Goal: Task Accomplishment & Management: Manage account settings

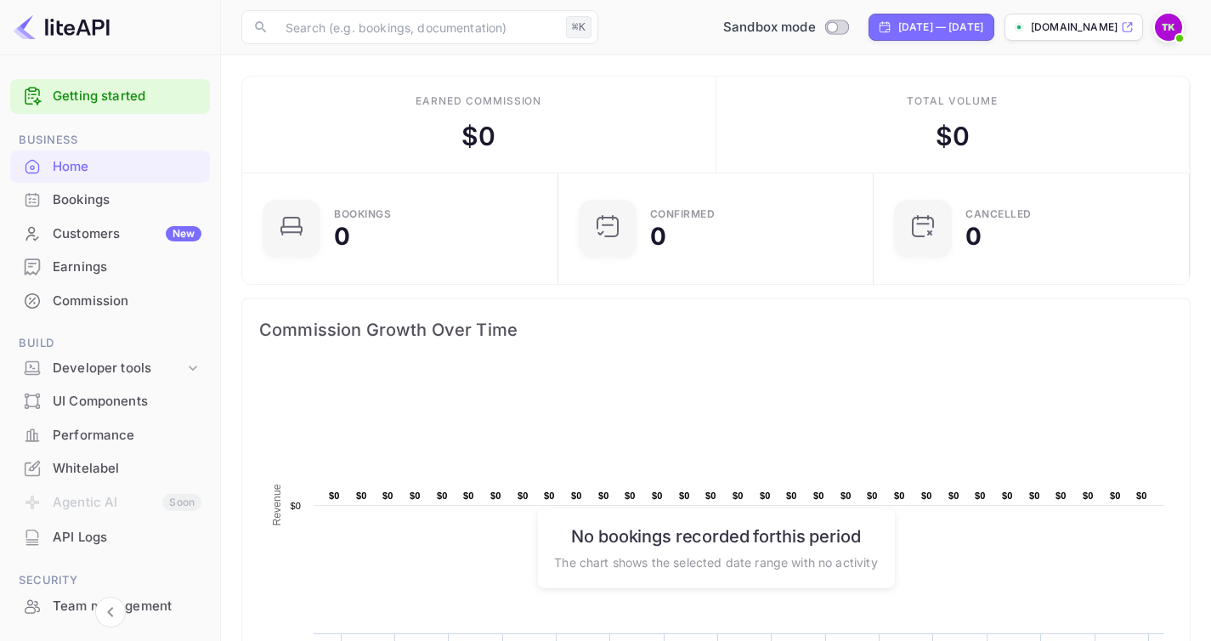
scroll to position [263, 292]
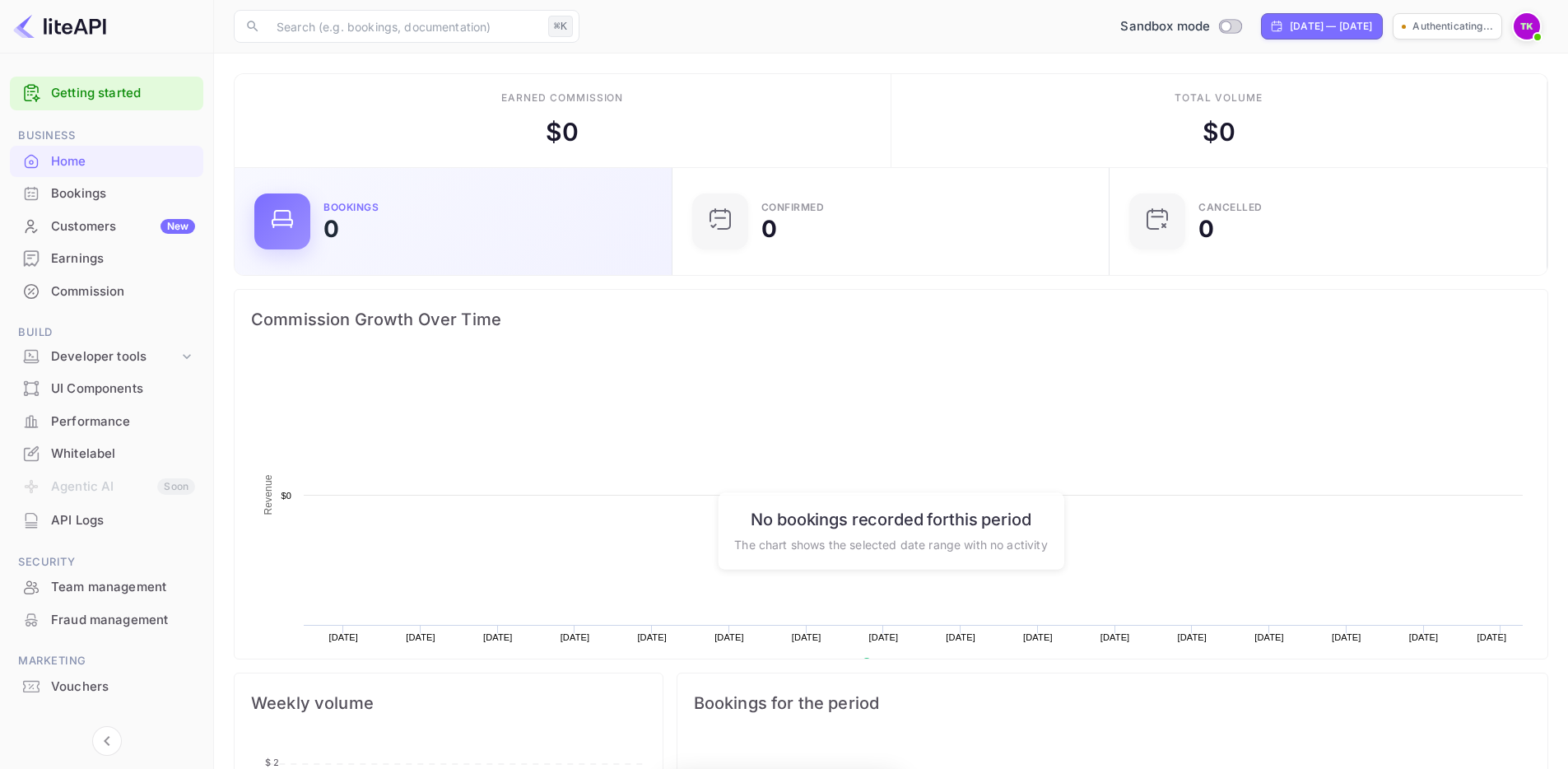
scroll to position [255, 415]
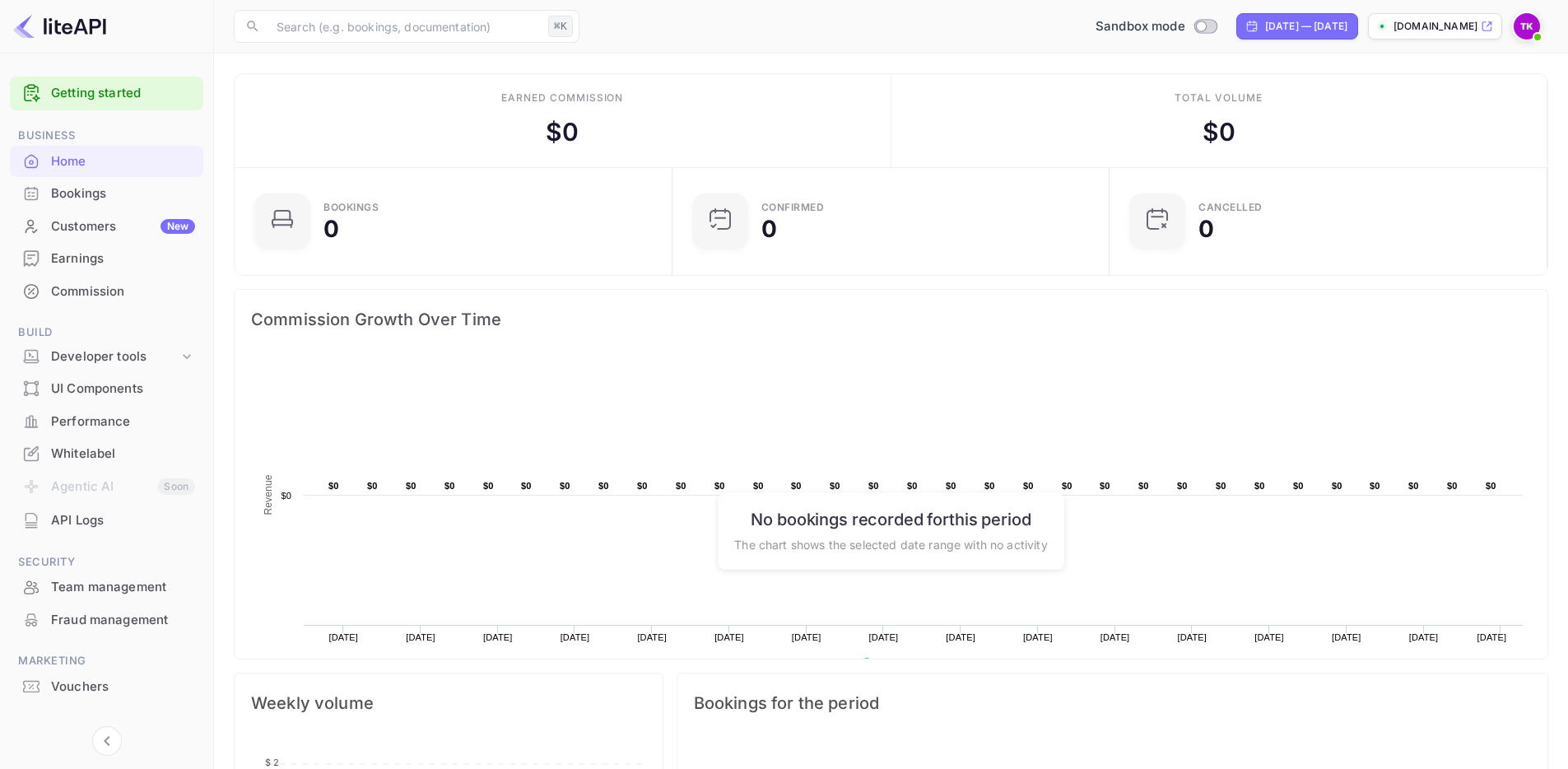
click at [1524, 26] on img at bounding box center [1526, 26] width 26 height 26
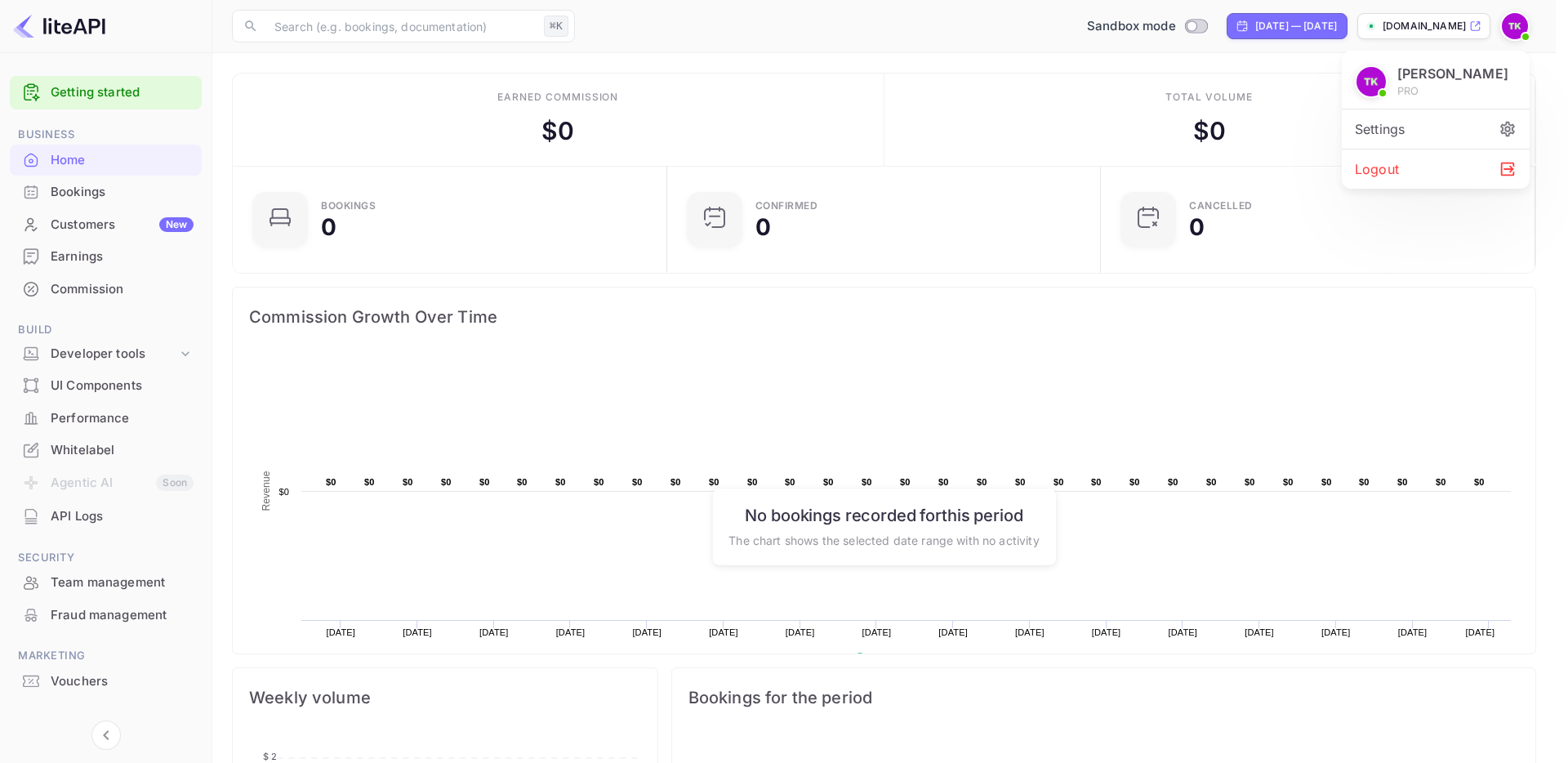
click at [1038, 68] on div at bounding box center [784, 382] width 1568 height 763
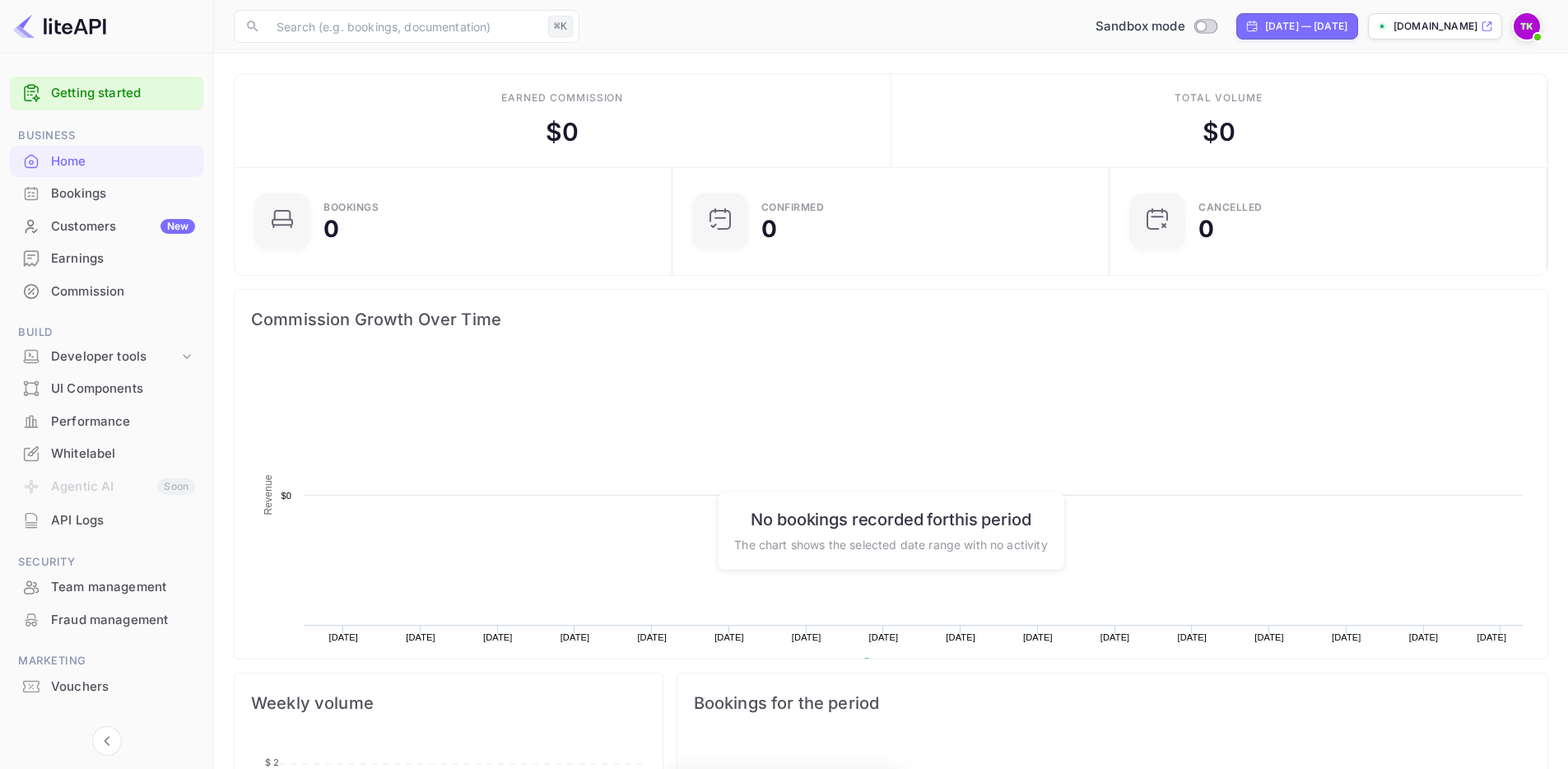
scroll to position [255, 415]
click at [1388, 30] on icon at bounding box center [1382, 26] width 10 height 10
click at [1489, 23] on icon at bounding box center [1487, 26] width 13 height 12
click at [1185, 30] on input "Switch to Production mode" at bounding box center [1202, 25] width 33 height 11
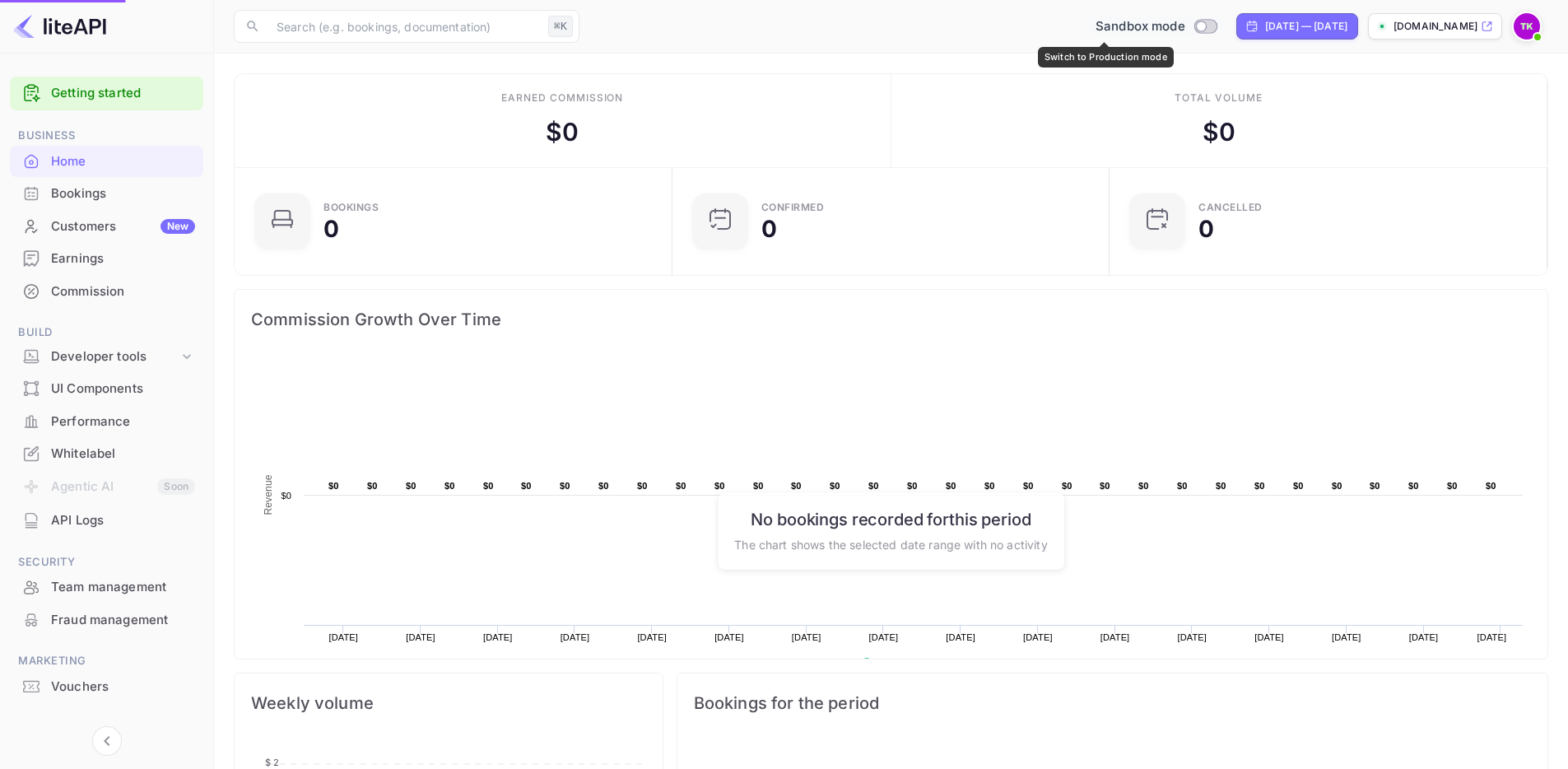
checkbox input "true"
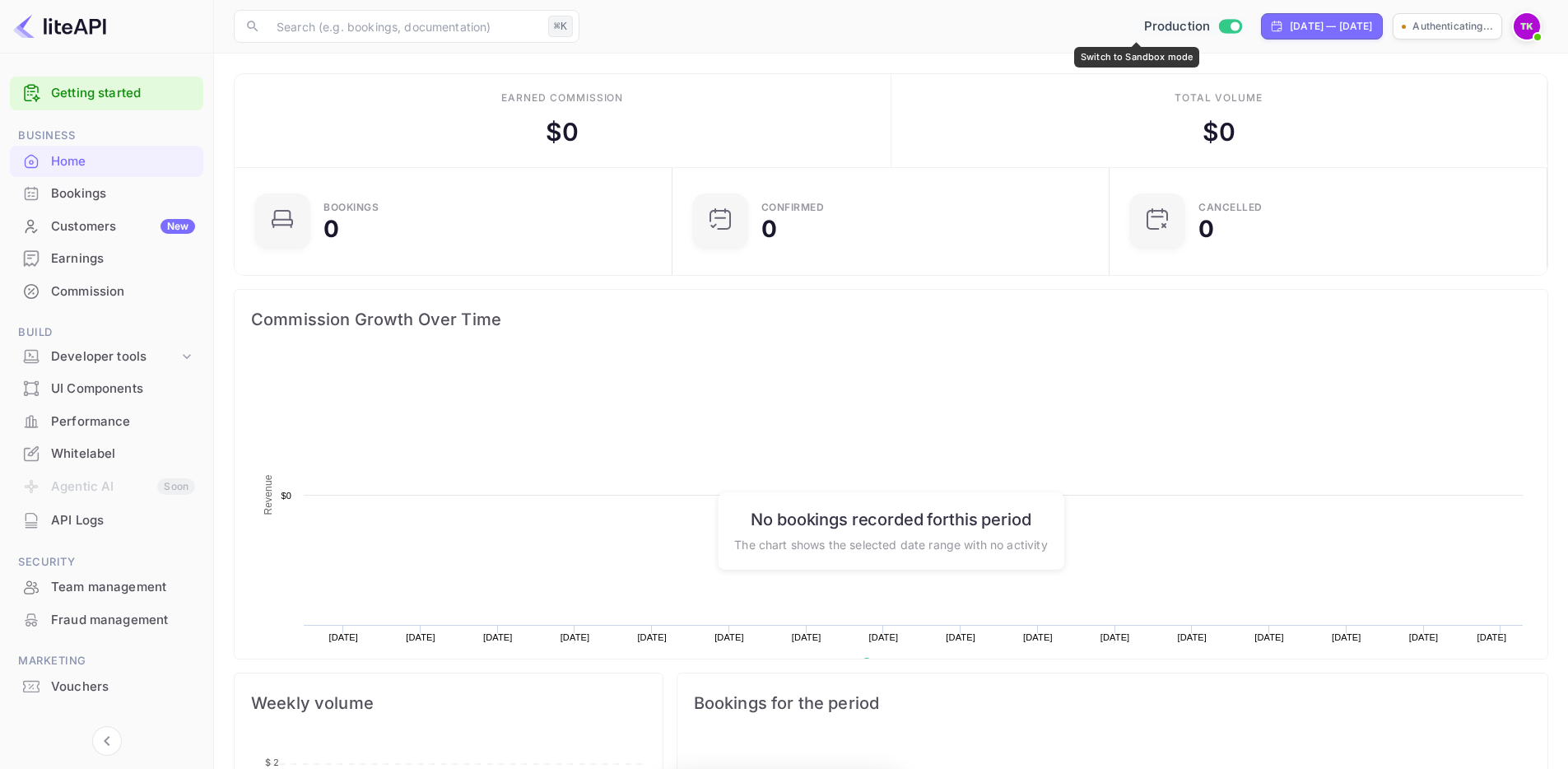
scroll to position [255, 415]
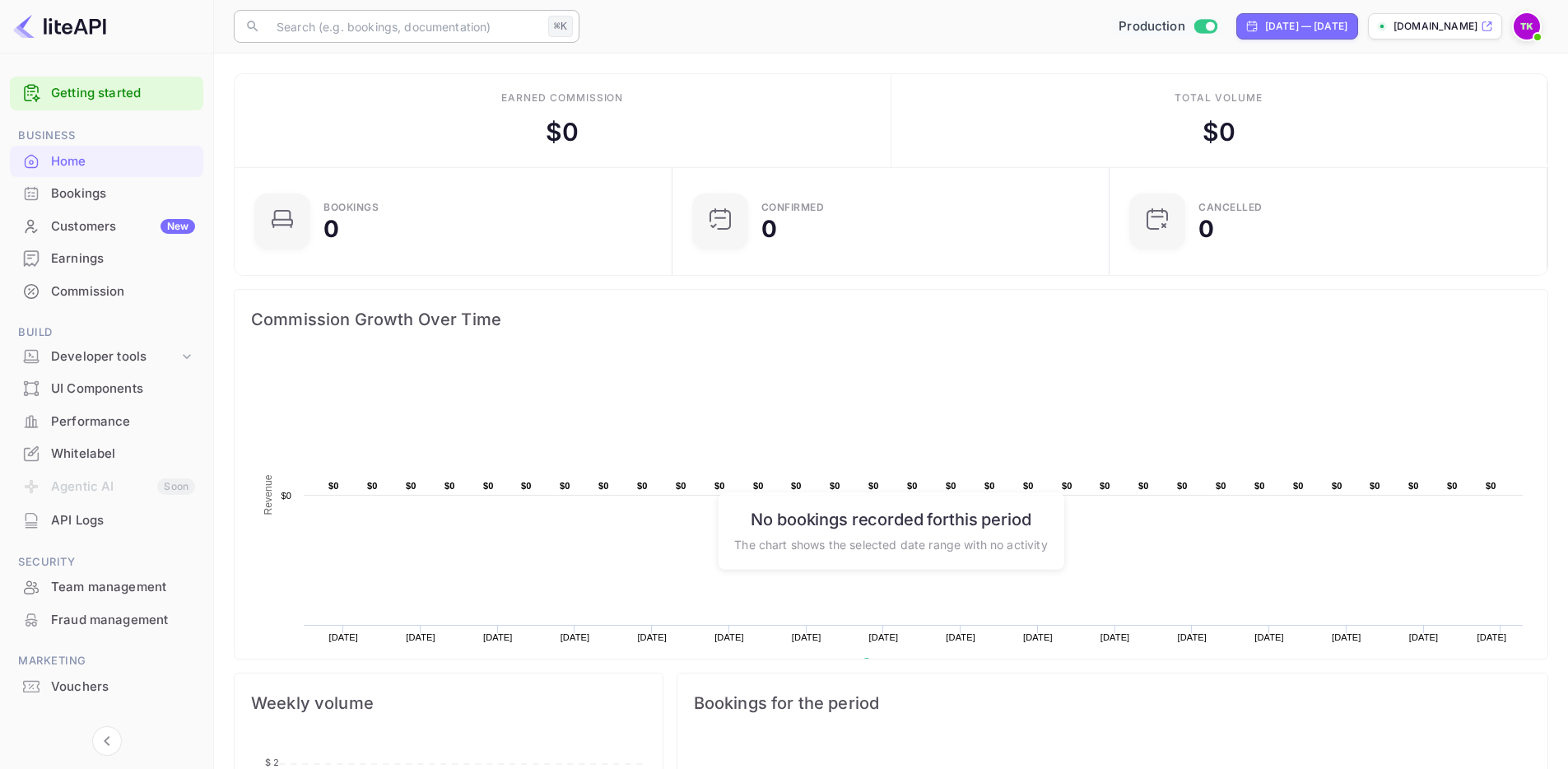
click at [483, 19] on input "text" at bounding box center [404, 26] width 275 height 33
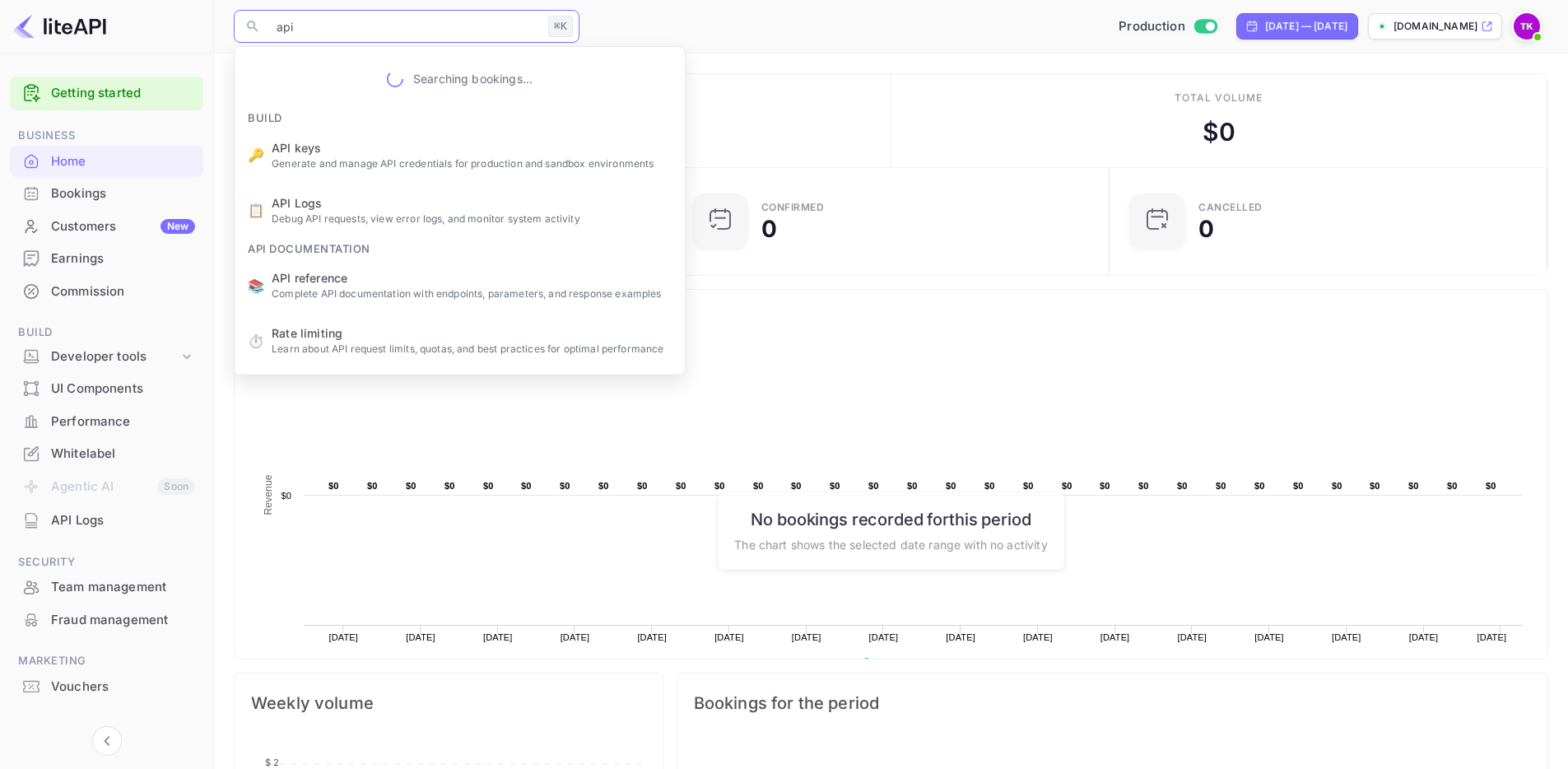
type input "api k"
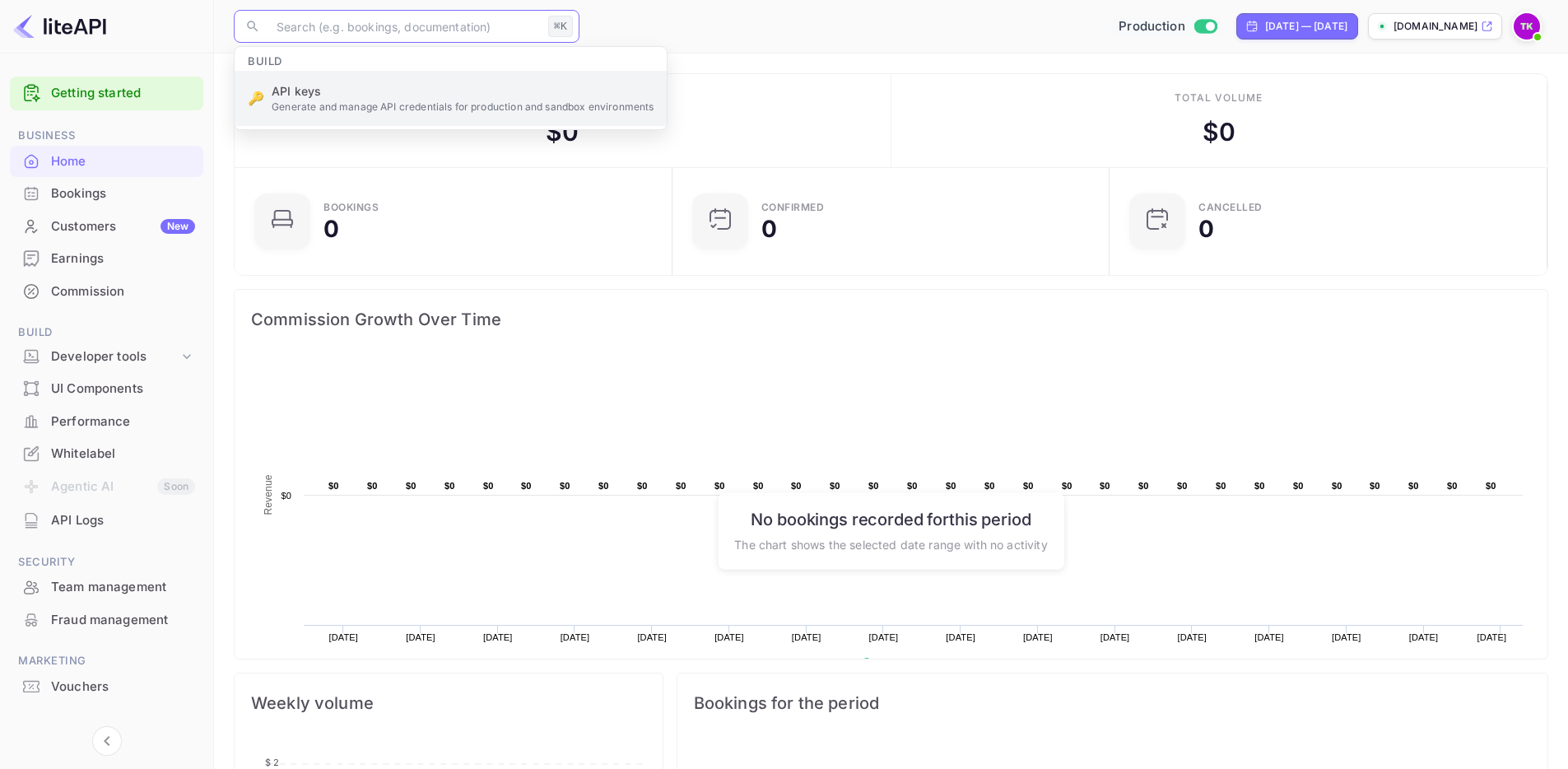
click at [465, 113] on ul "Build 🔑 API keys Generate and manage API credentials for production and sandbox…" at bounding box center [451, 87] width 432 height 82
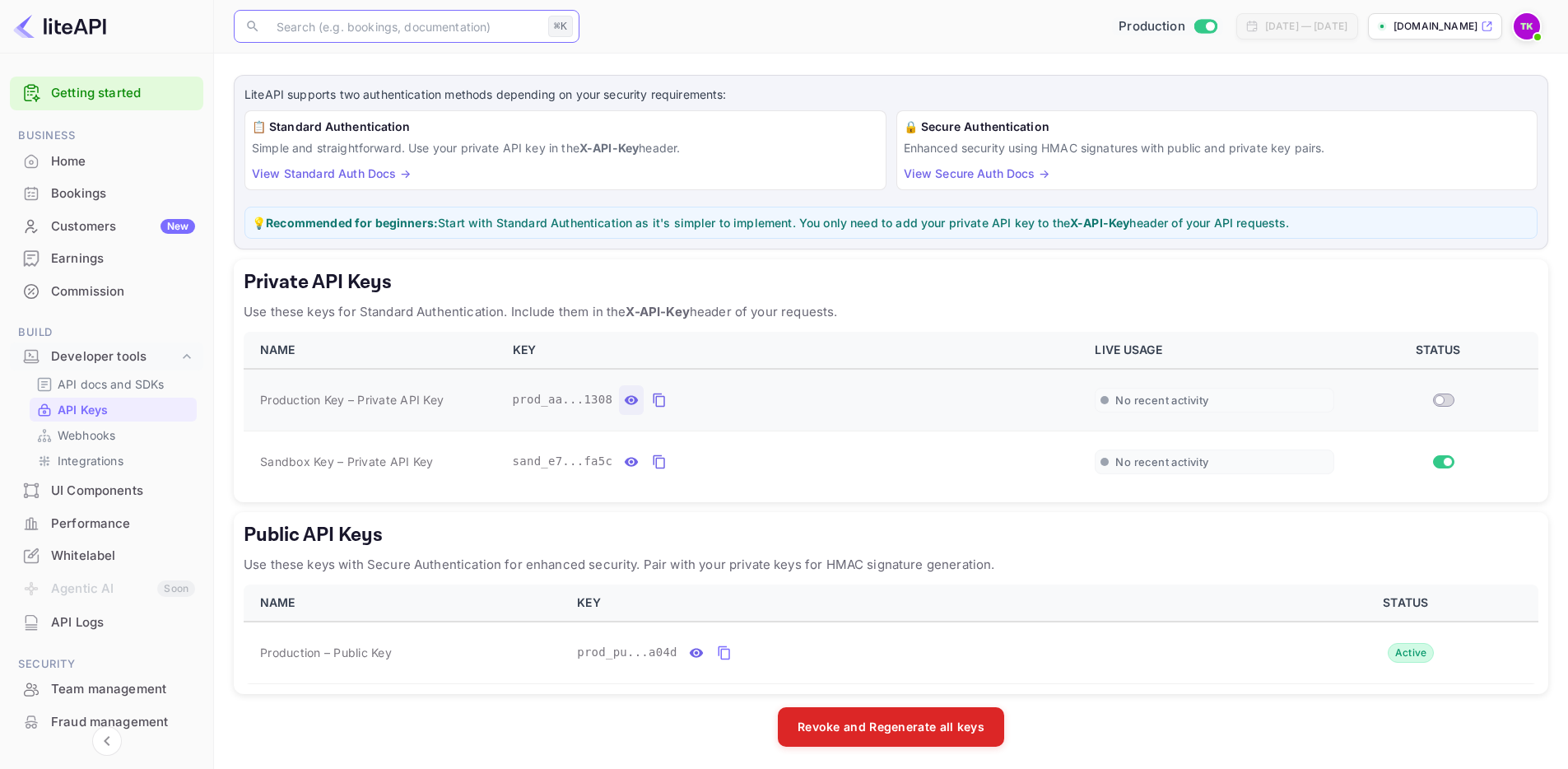
scroll to position [78, 0]
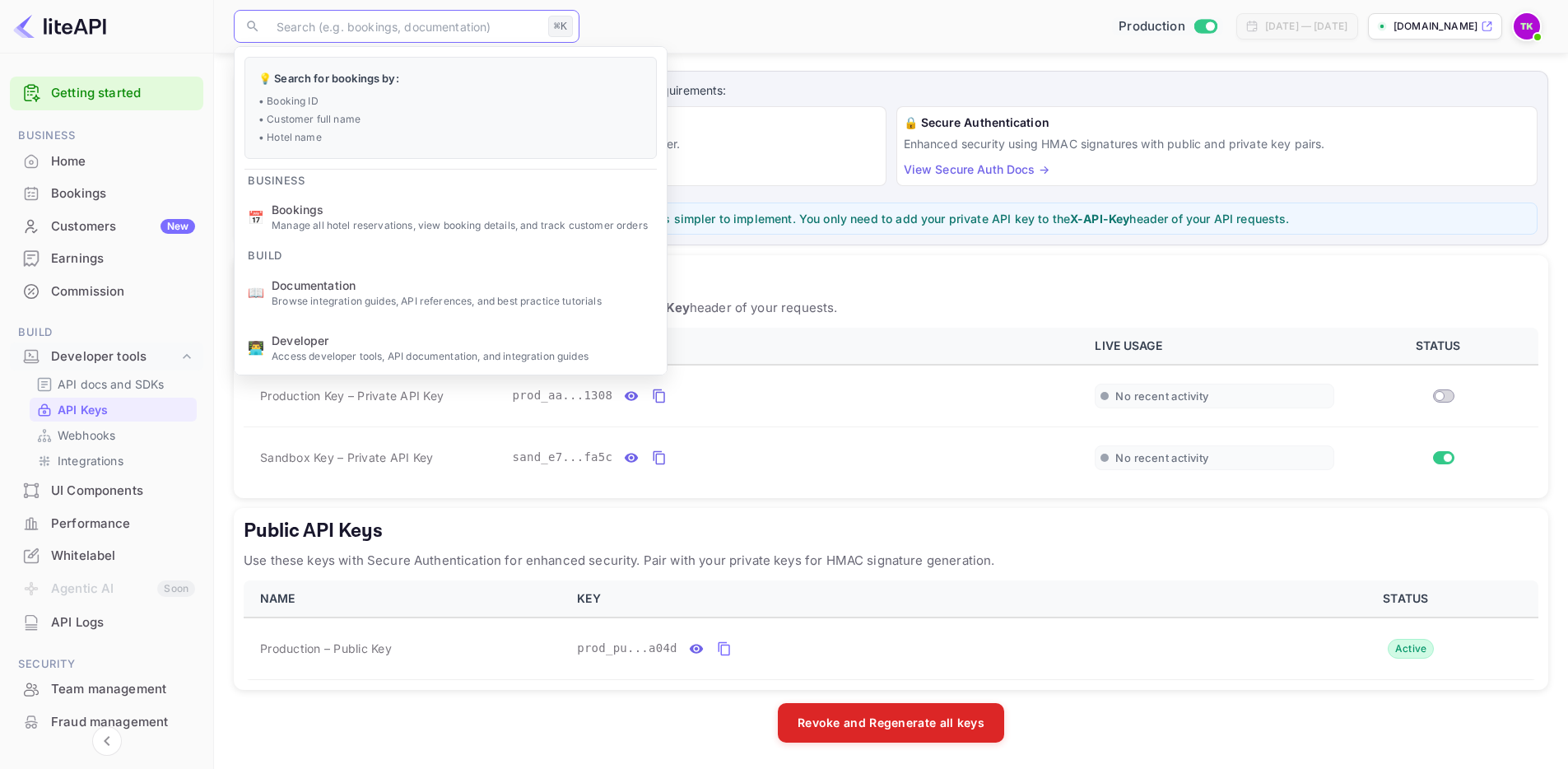
click at [730, 13] on div "Production [DATE] — [DATE] [DOMAIN_NAME]" at bounding box center [1067, 26] width 962 height 30
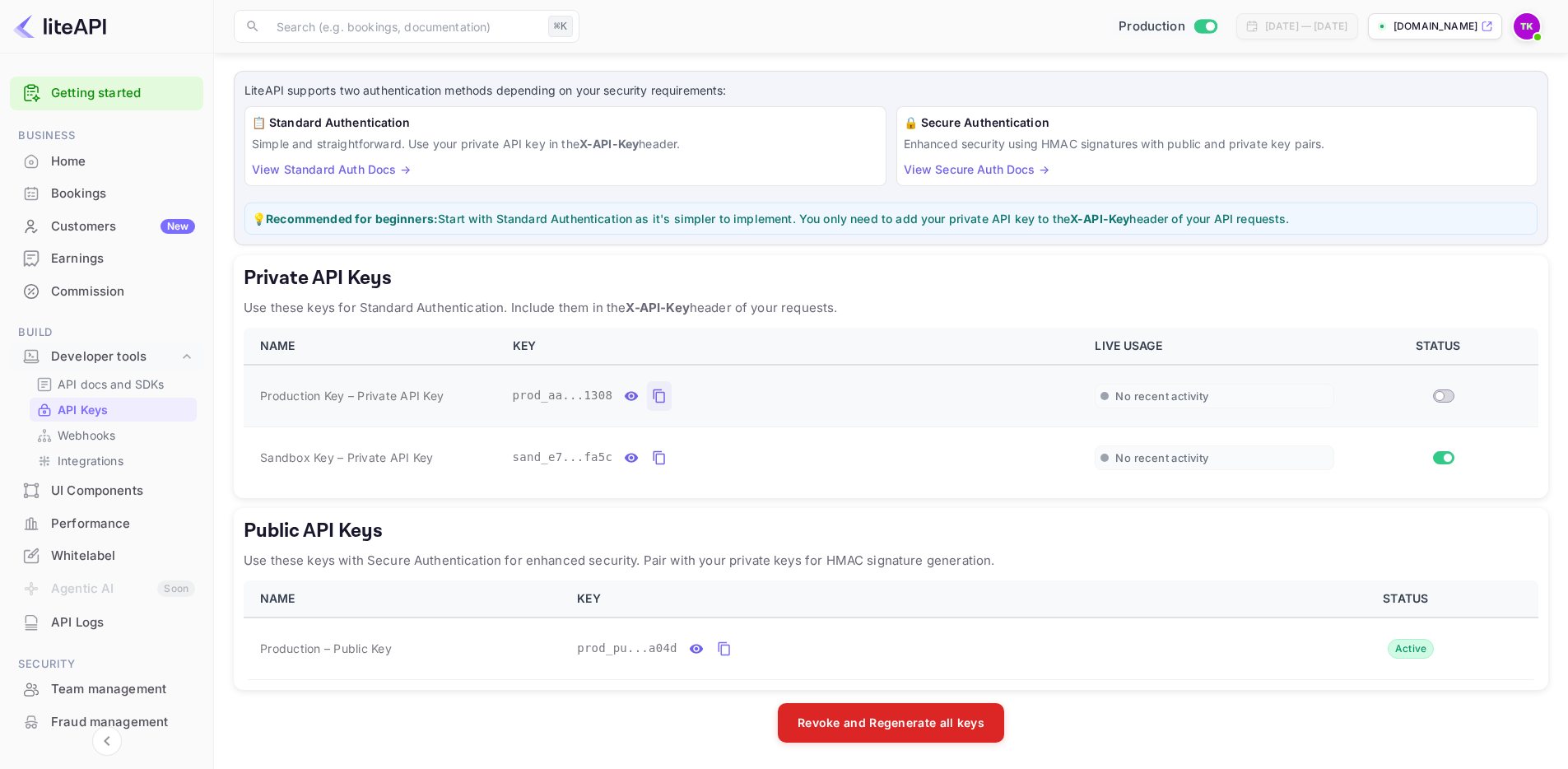
click at [663, 400] on icon "private api keys table" at bounding box center [659, 395] width 15 height 19
click at [1440, 394] on input "Switch" at bounding box center [1440, 396] width 30 height 10
checkbox input "true"
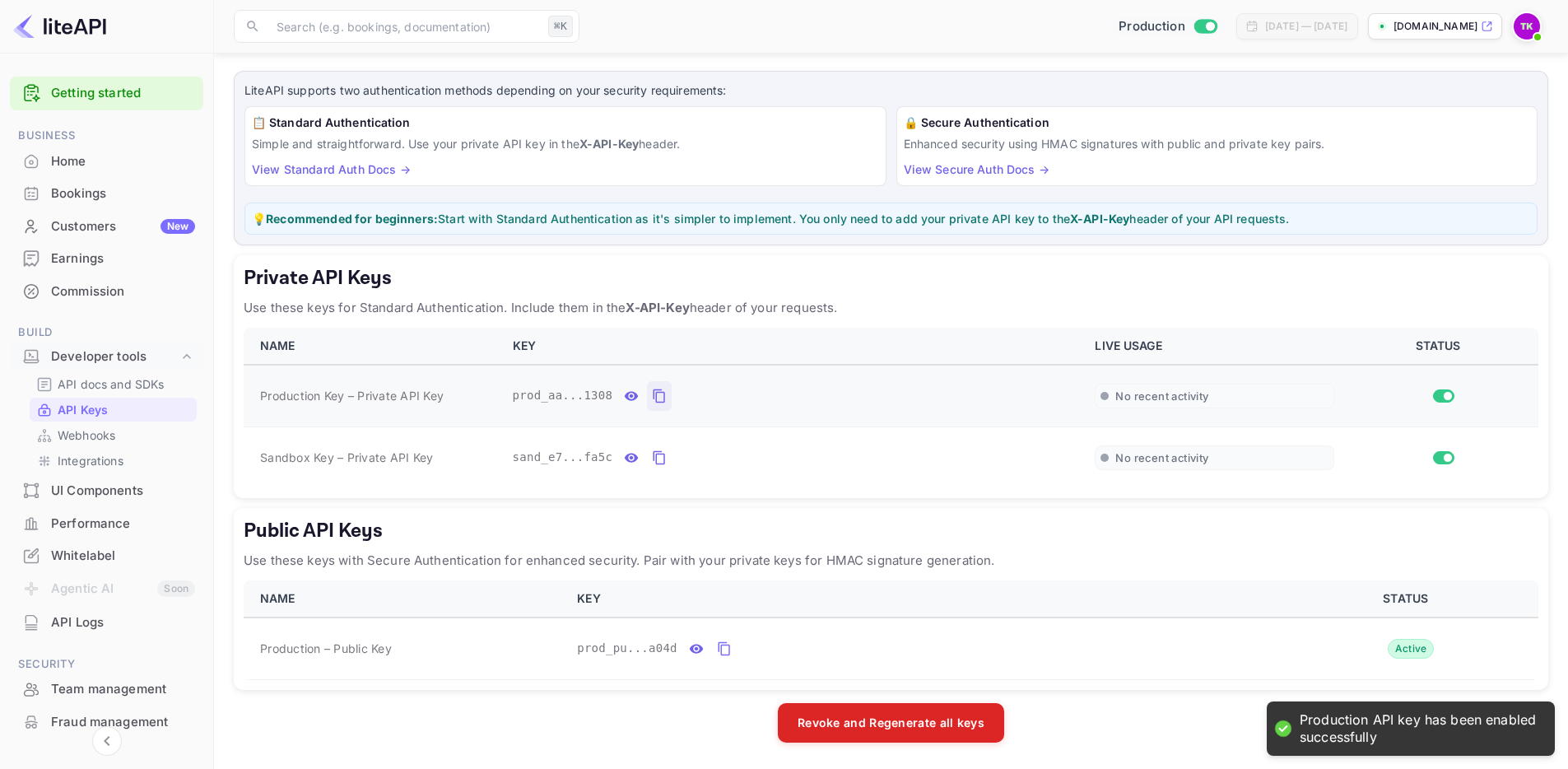
click at [663, 397] on icon "private api keys table" at bounding box center [659, 395] width 15 height 19
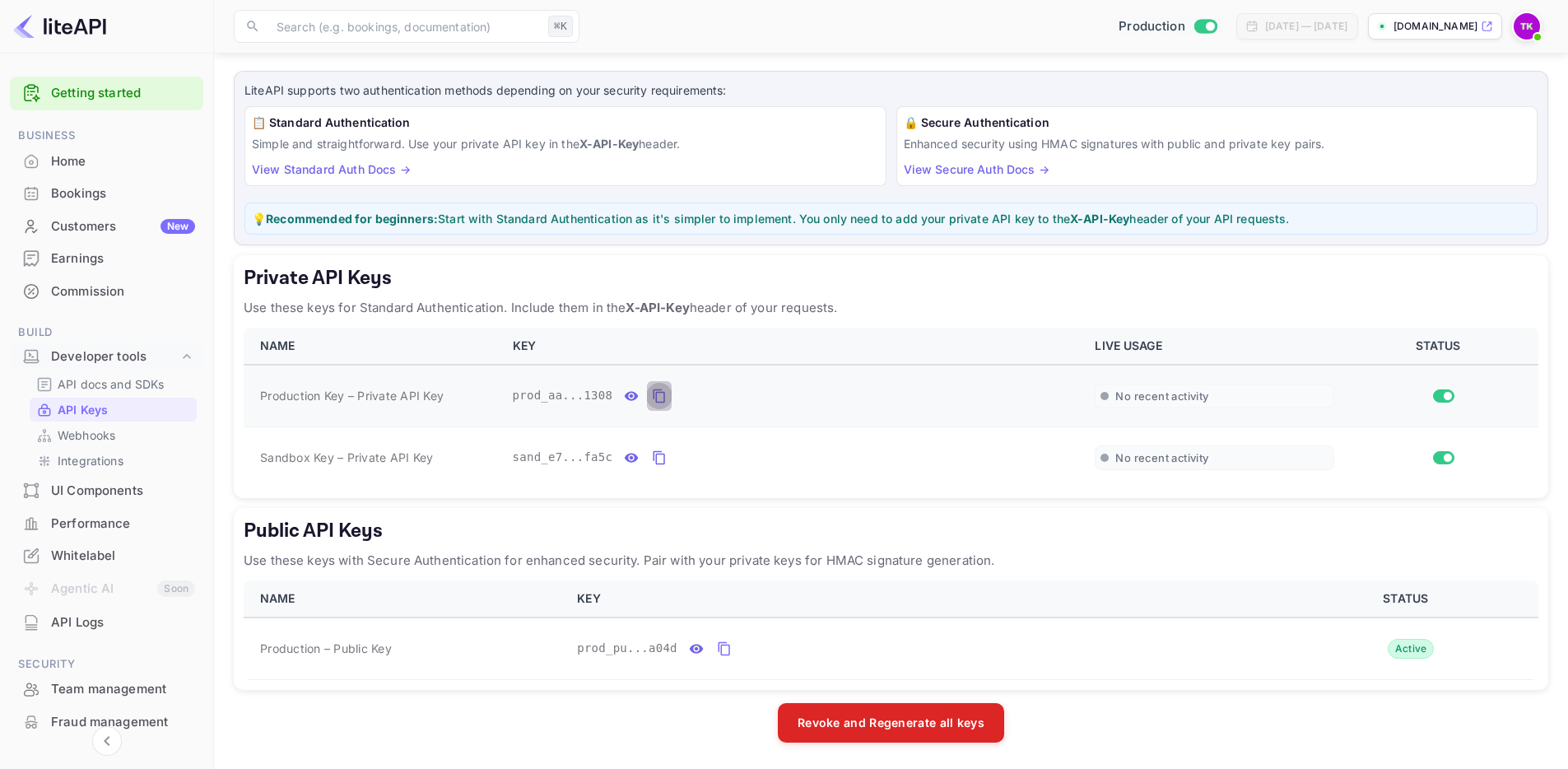
click at [657, 407] on button "private api keys table" at bounding box center [659, 395] width 24 height 30
